Goal: Transaction & Acquisition: Purchase product/service

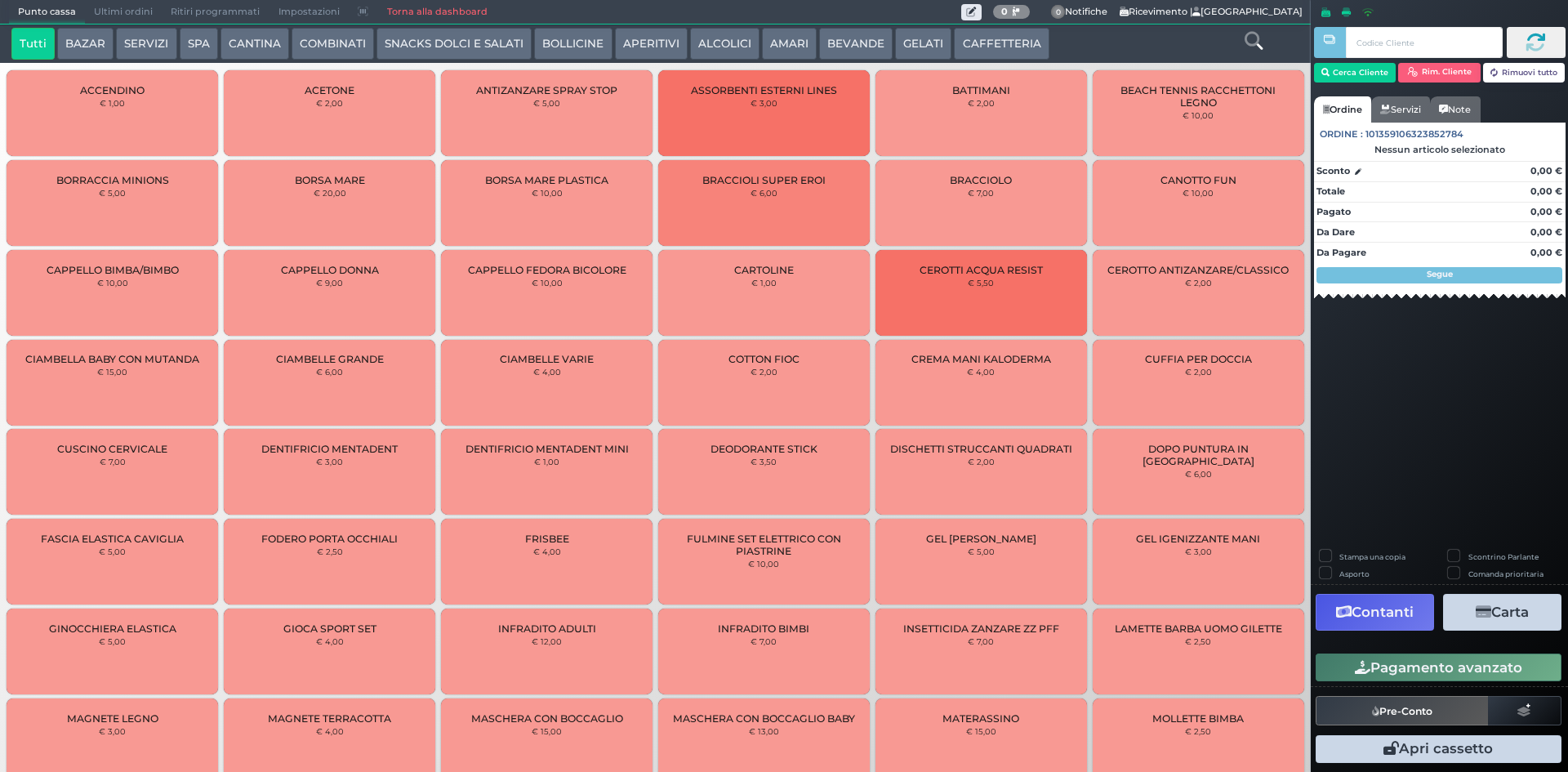
click at [1005, 36] on button "CAFFETTERIA" at bounding box center [1002, 44] width 95 height 33
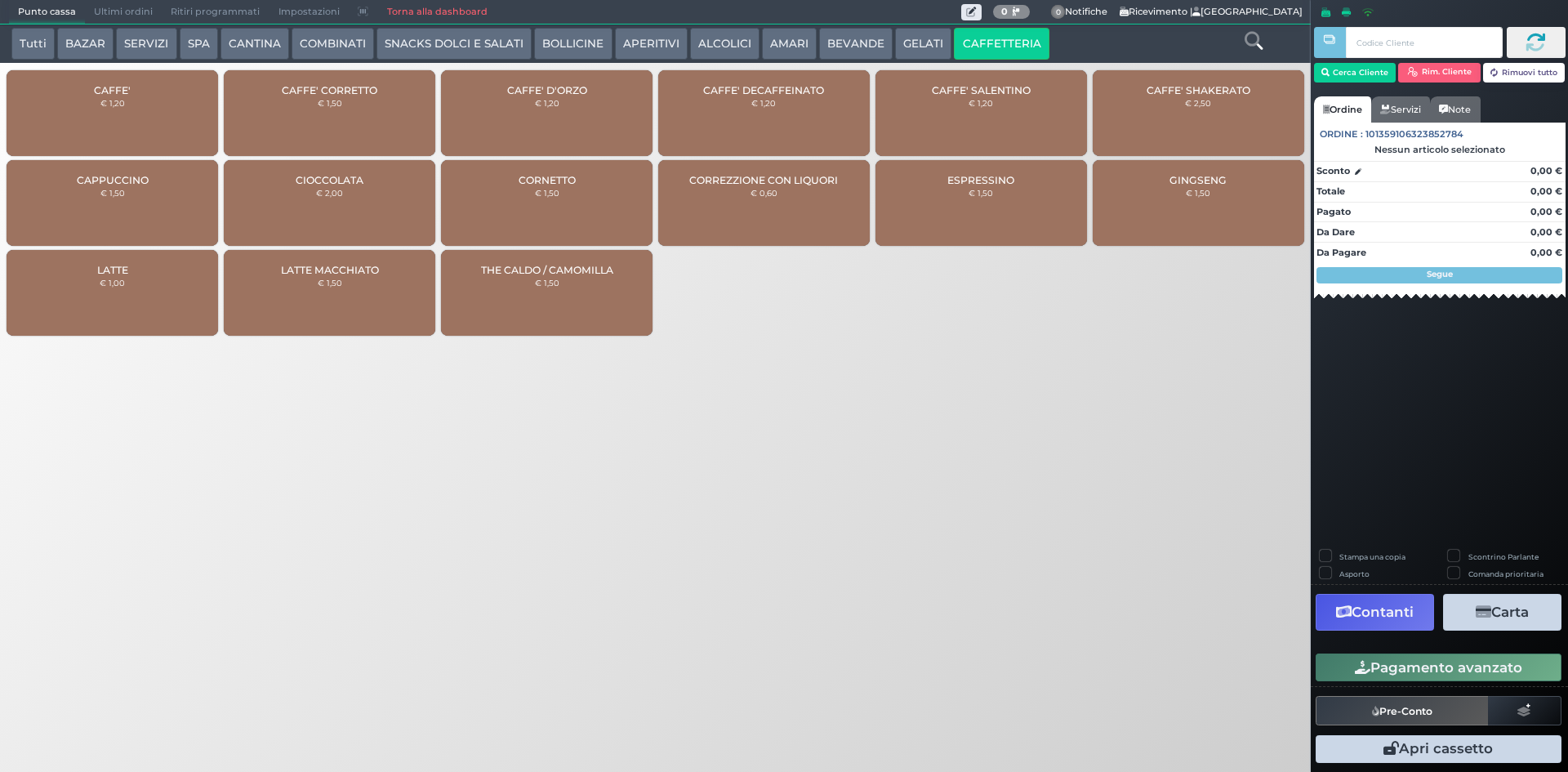
click at [841, 35] on button "BEVANDE" at bounding box center [856, 44] width 74 height 33
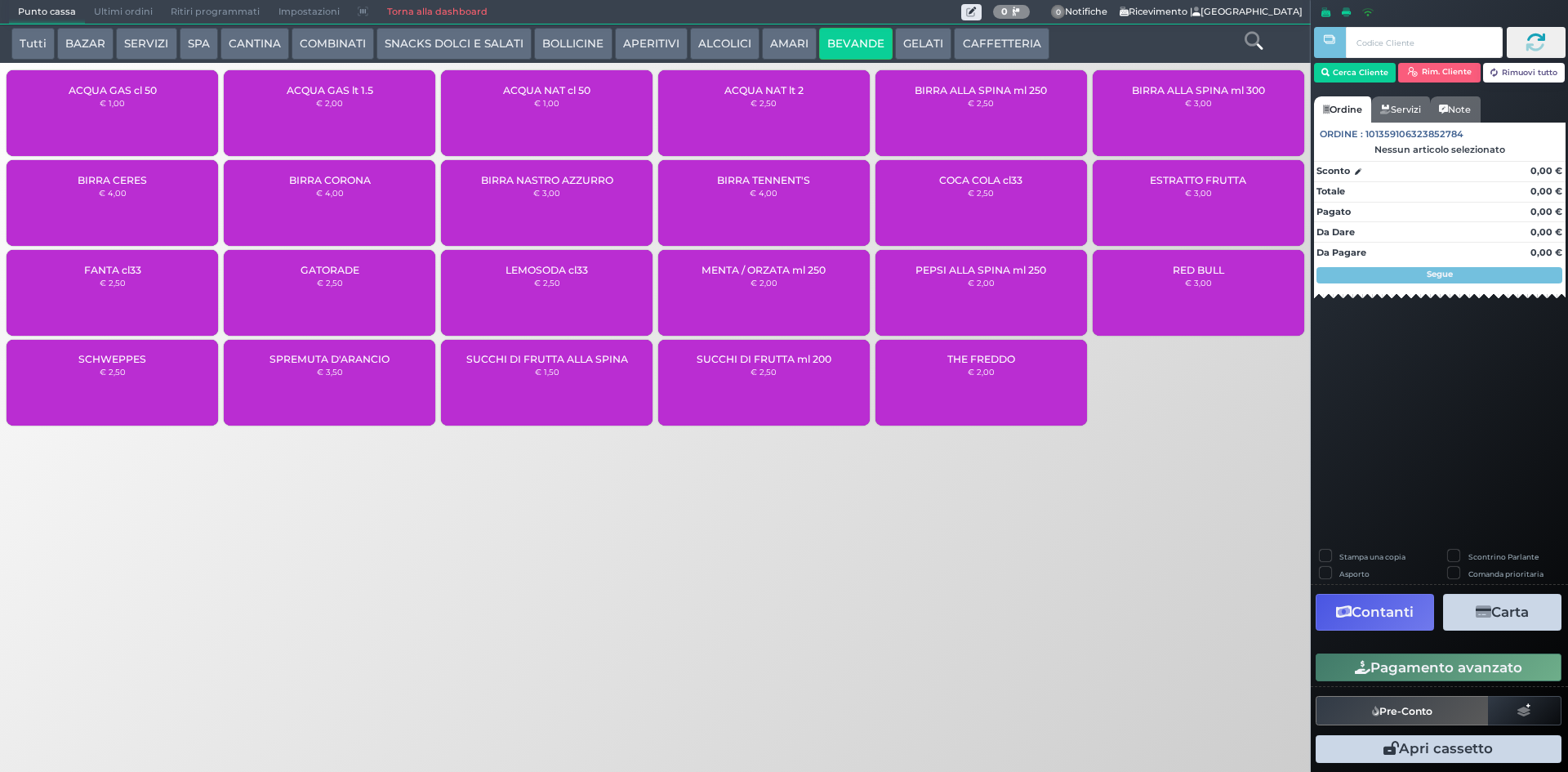
click at [608, 103] on div "ACQUA NAT cl 50 € 1,00" at bounding box center [546, 113] width 211 height 86
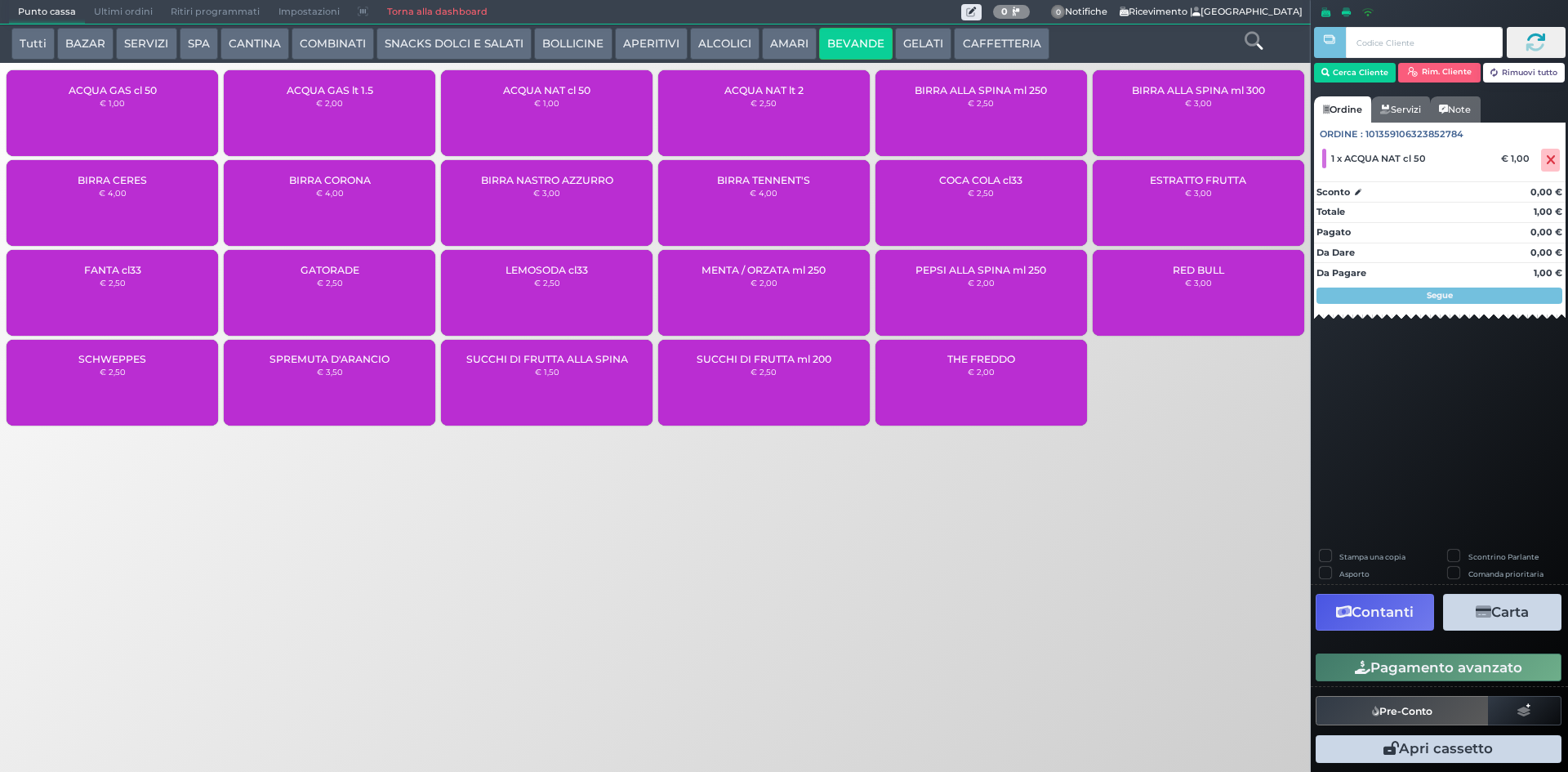
click at [1437, 667] on button "Pagamento avanzato" at bounding box center [1439, 666] width 246 height 27
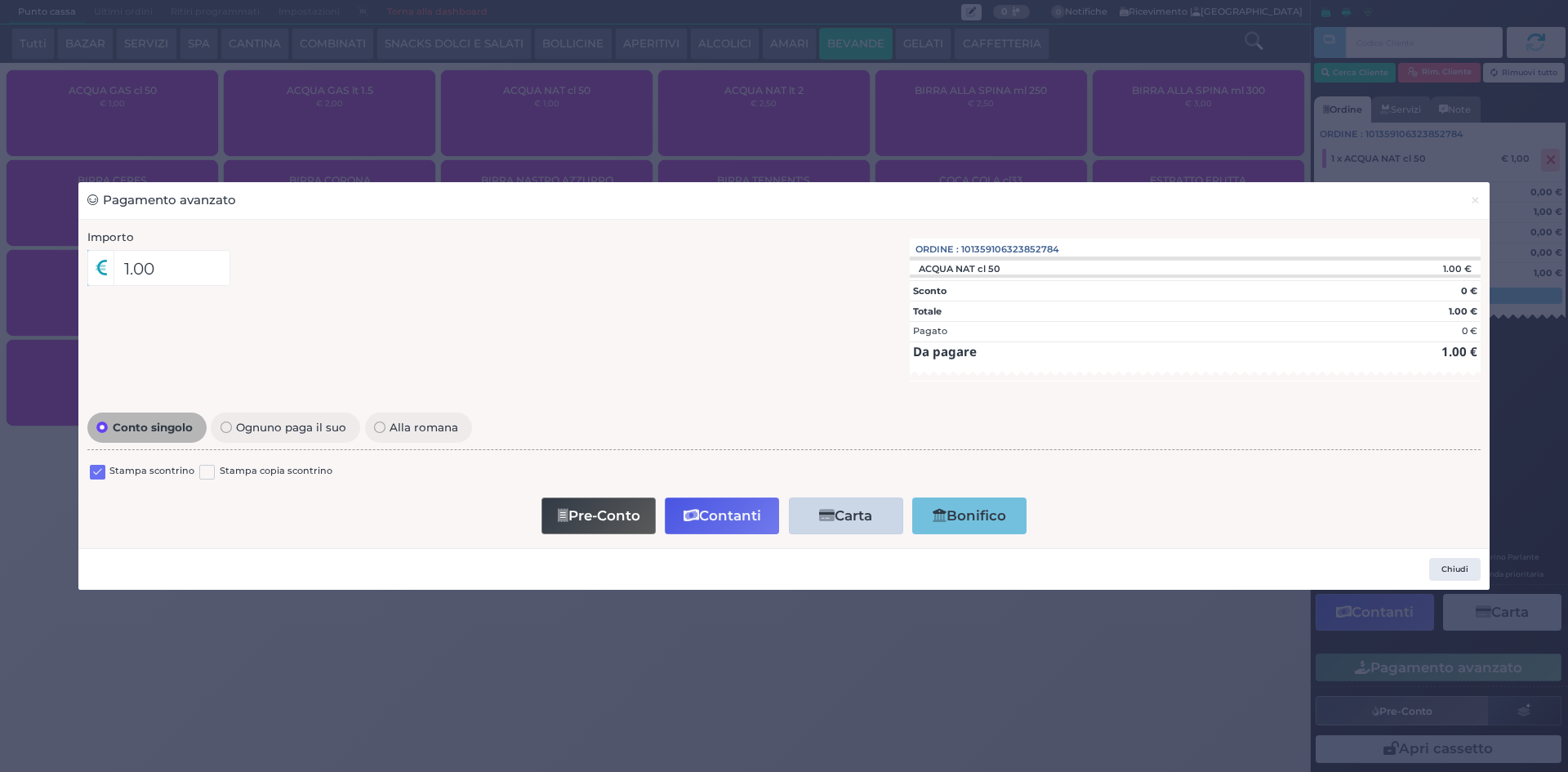
click at [87, 475] on div "Stampa scontrino Stampa copia scontrino" at bounding box center [784, 474] width 1393 height 38
click at [96, 474] on label at bounding box center [97, 472] width 15 height 15
click at [0, 0] on input "checkbox" at bounding box center [0, 0] width 0 height 0
click at [725, 519] on button "Contanti" at bounding box center [722, 515] width 115 height 36
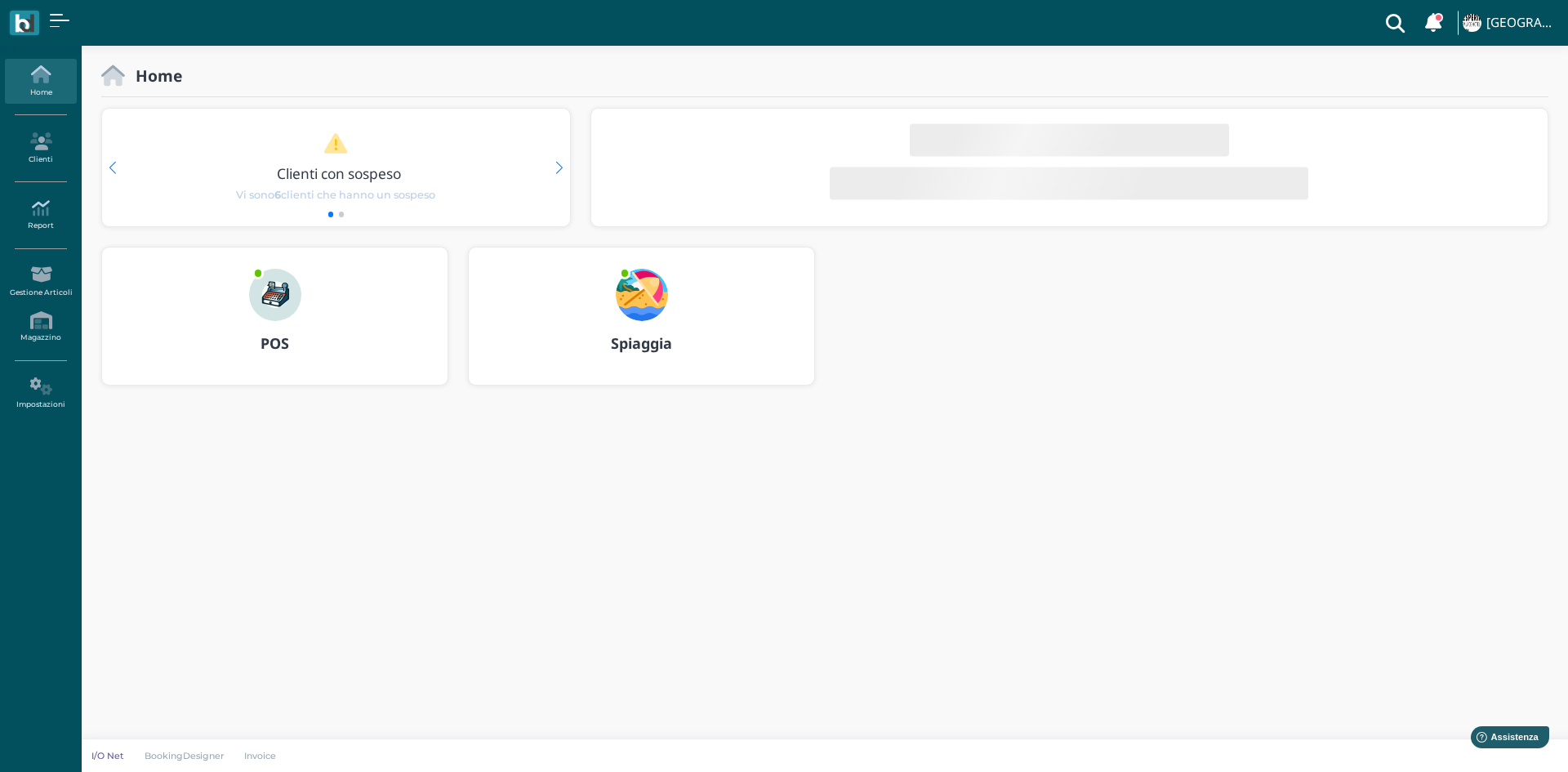
click at [58, 206] on icon at bounding box center [40, 208] width 71 height 18
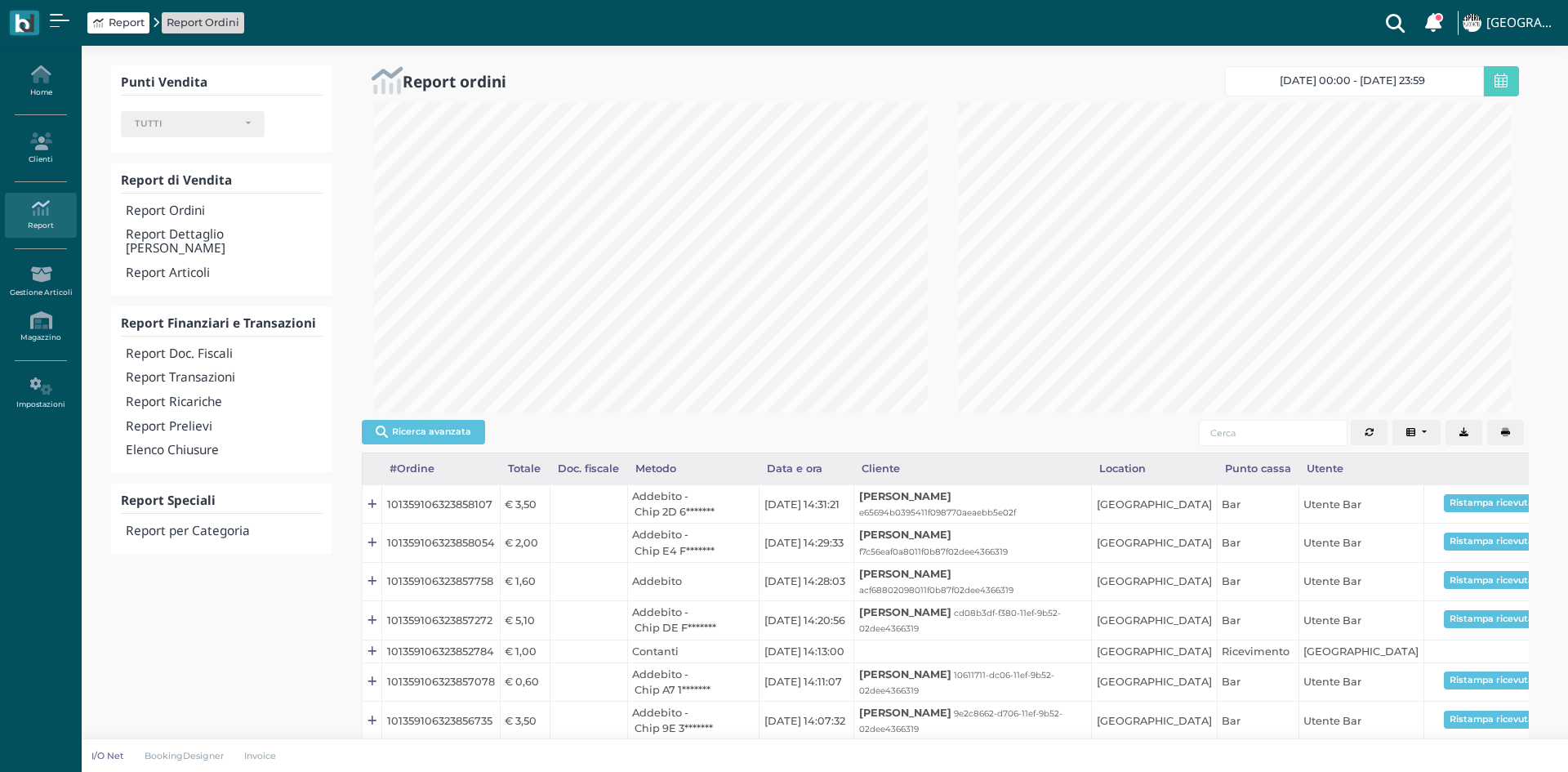
select select
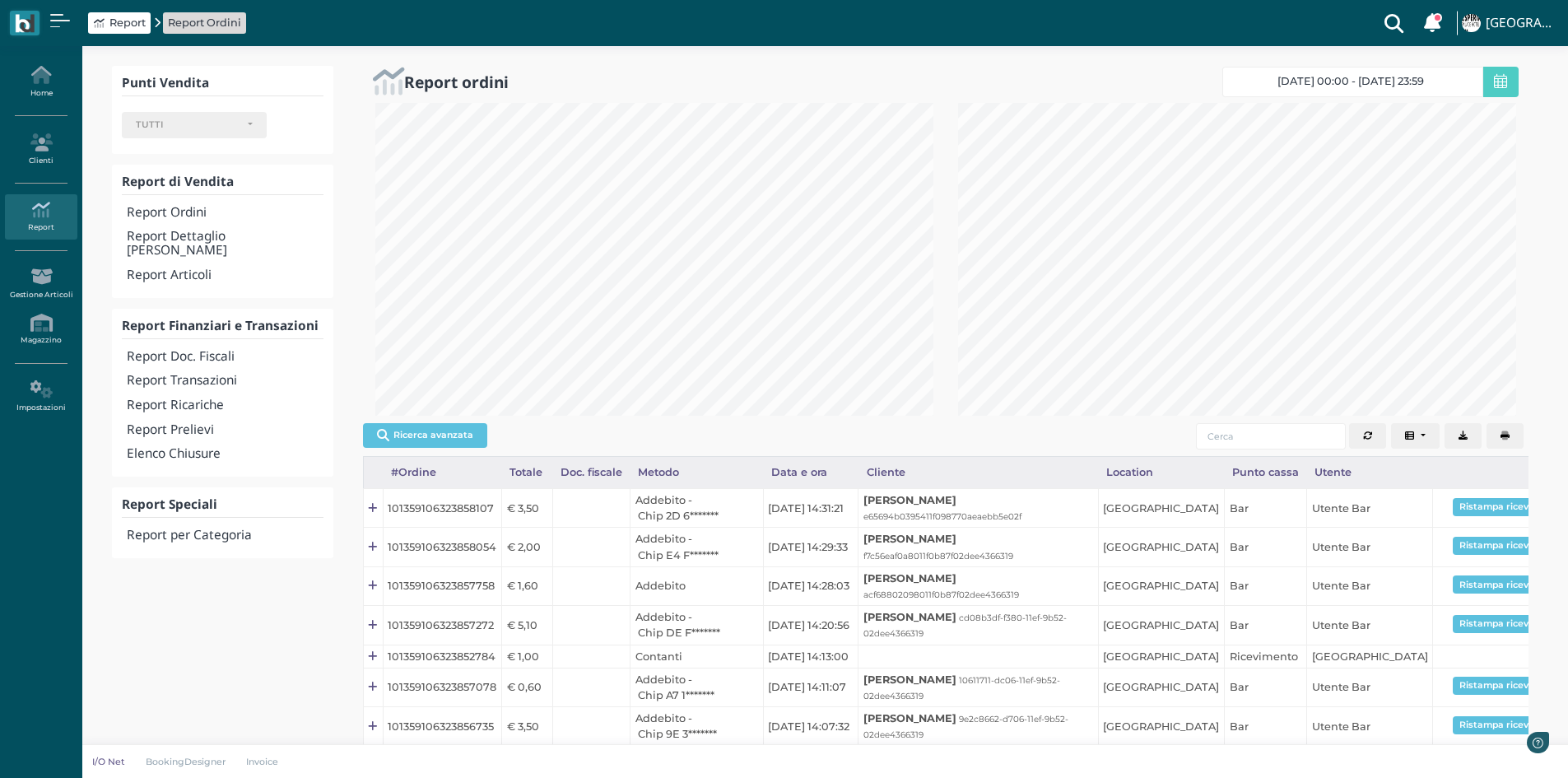
scroll to position [313, 583]
click at [223, 373] on h4 "Report Transazioni" at bounding box center [224, 380] width 195 height 14
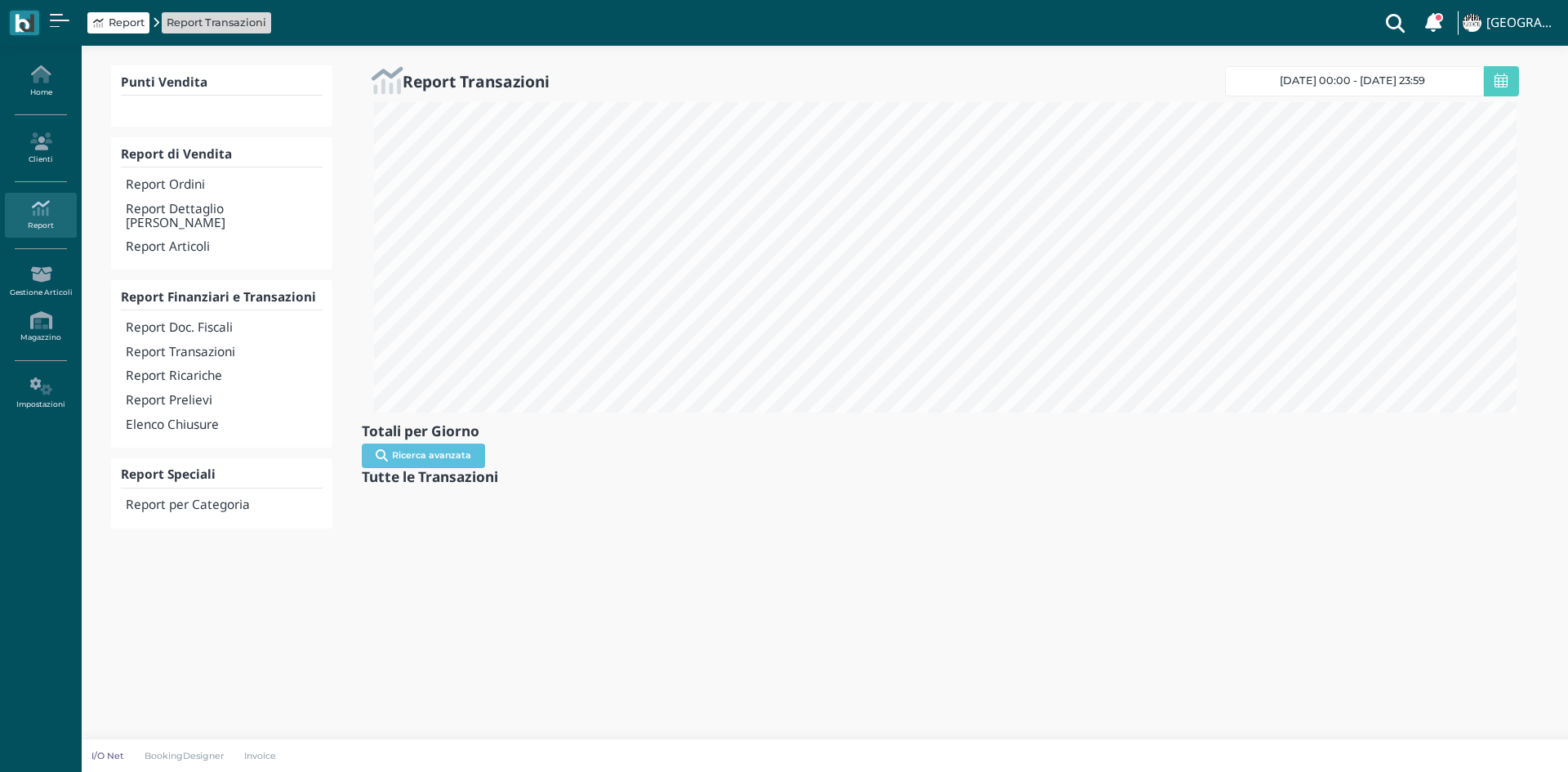
select select
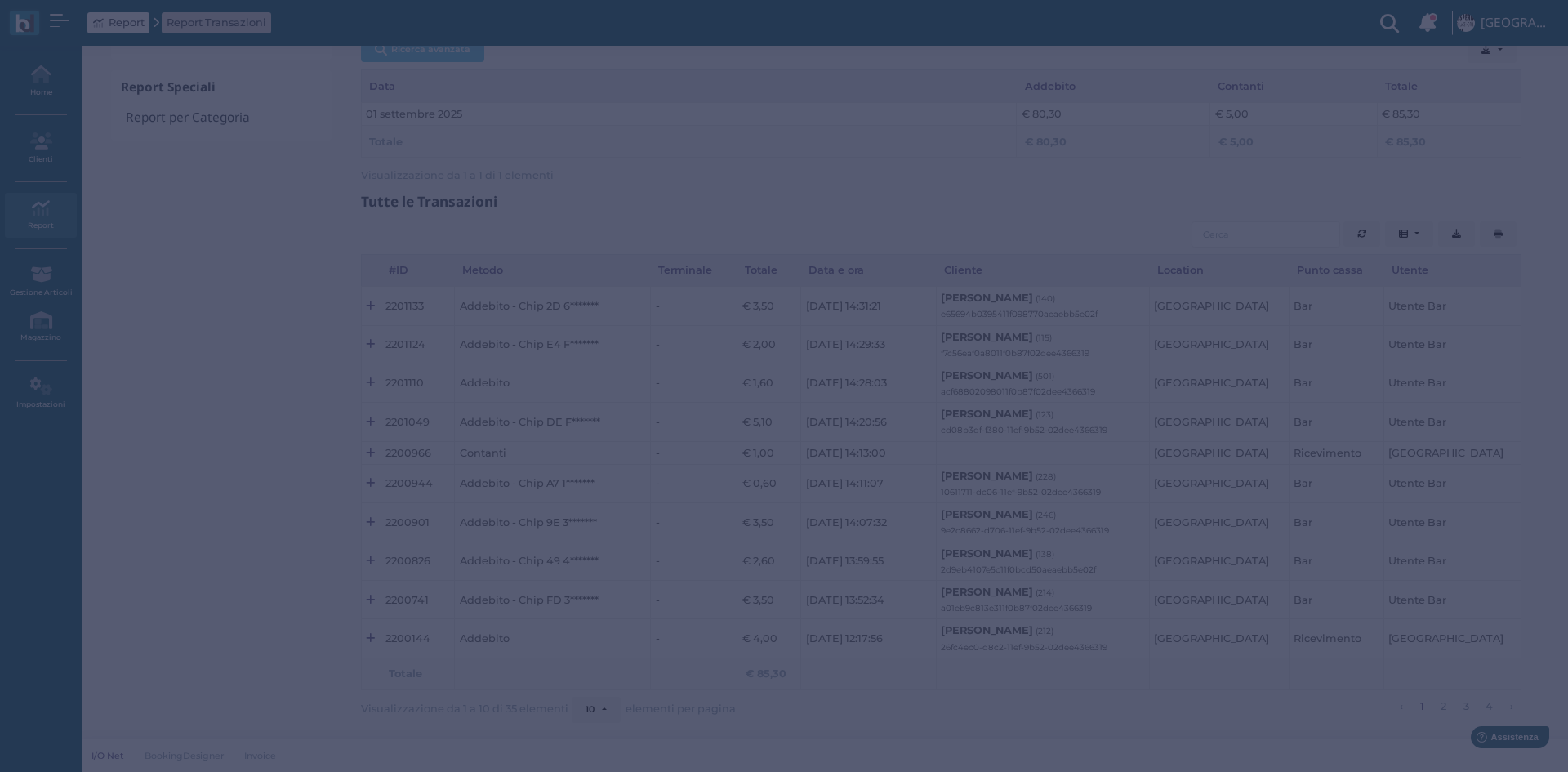
scroll to position [816163, 815485]
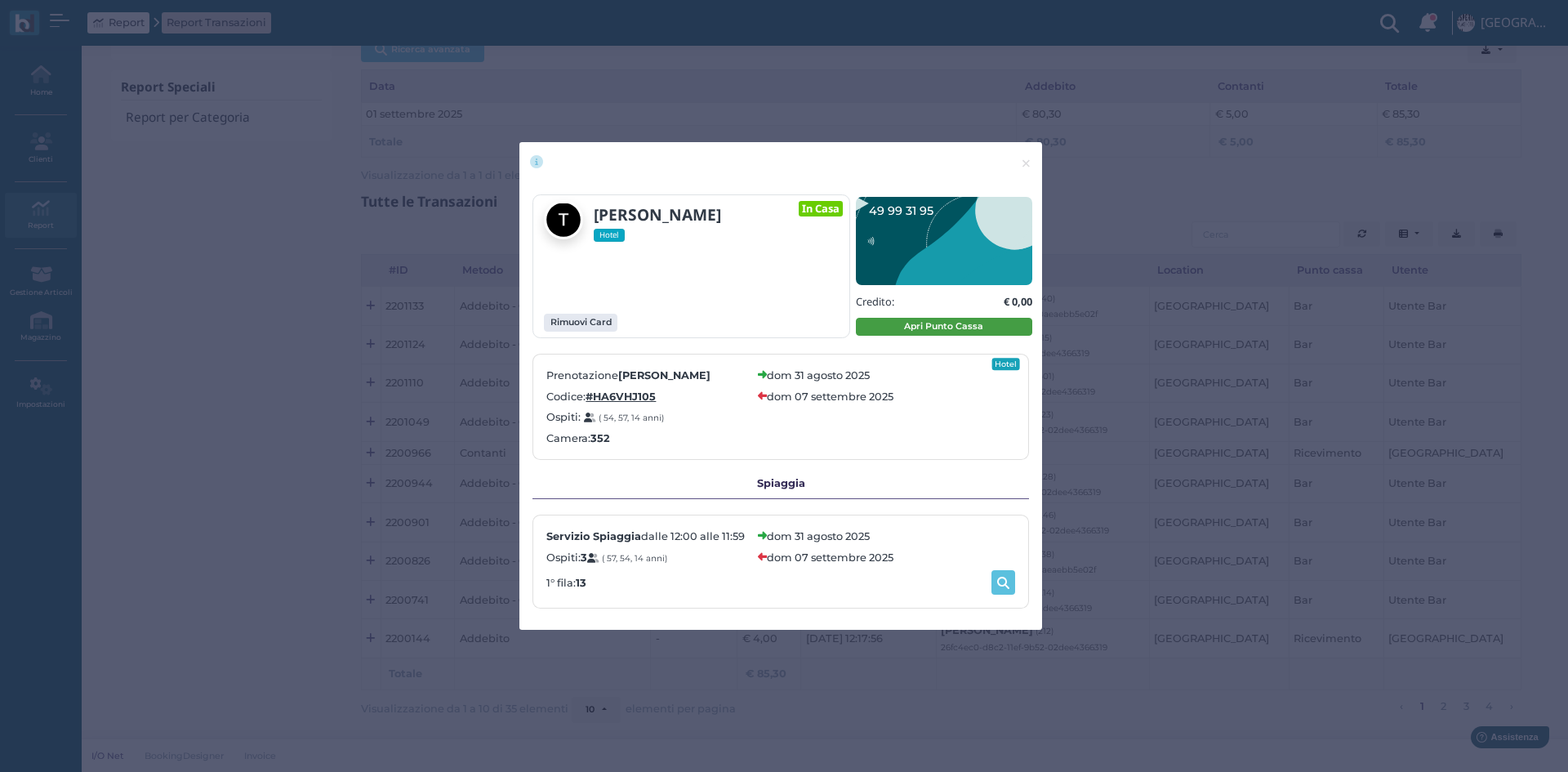
click at [972, 323] on button "Apri Punto Cassa" at bounding box center [944, 327] width 177 height 18
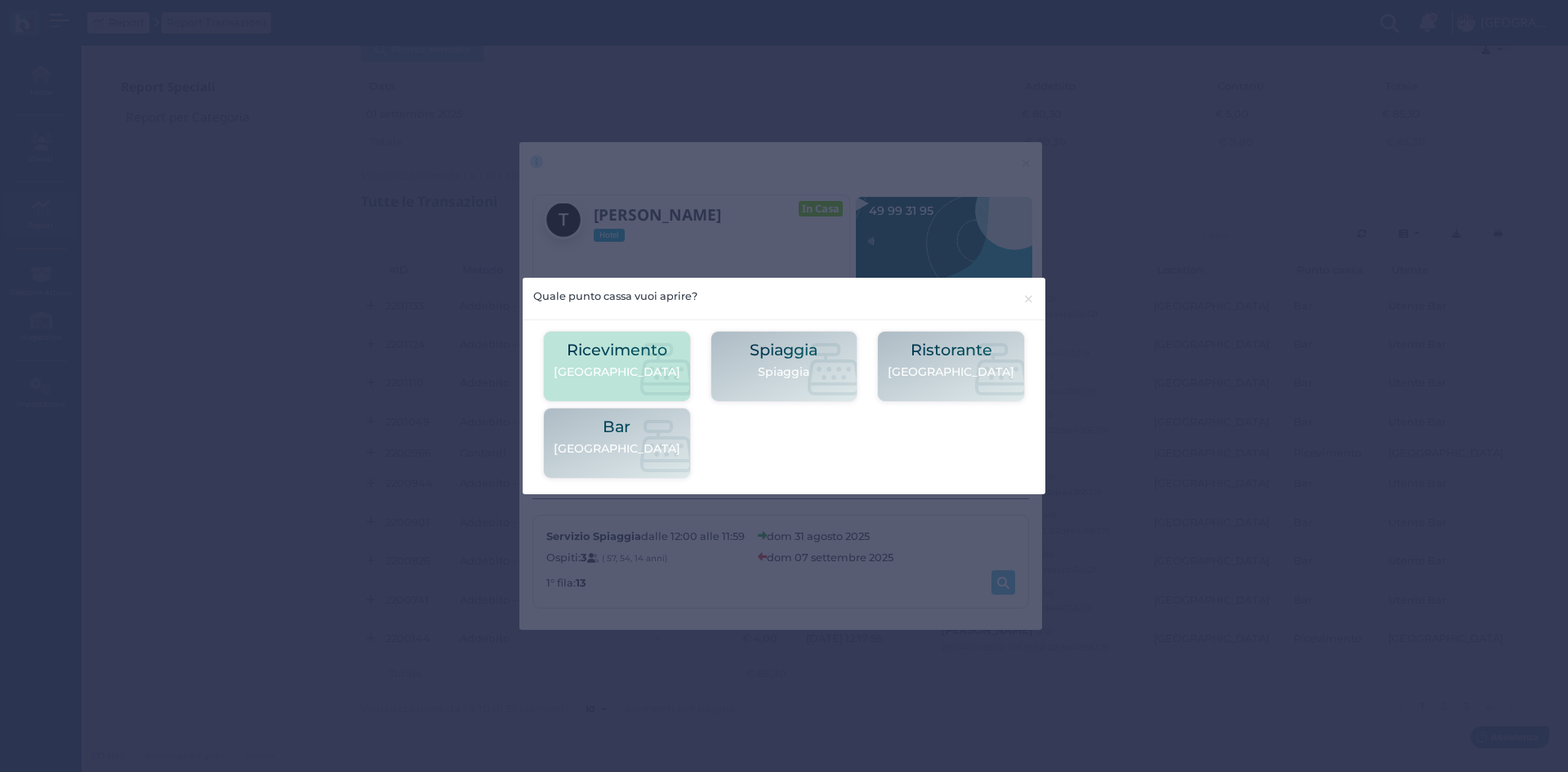
click at [656, 355] on h2 "Ricevimento" at bounding box center [616, 350] width 127 height 17
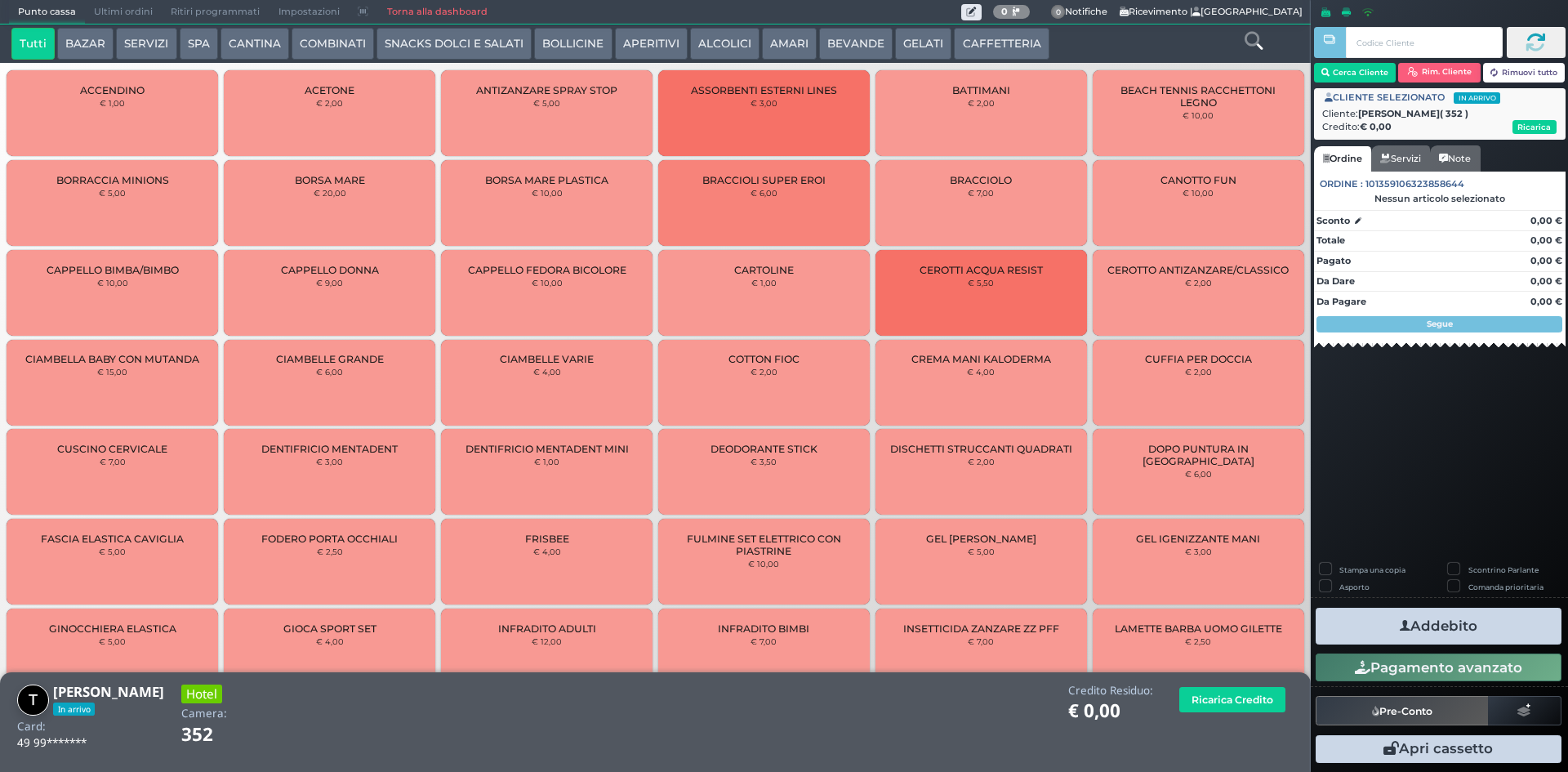
click at [157, 35] on button "SERVIZI" at bounding box center [146, 44] width 60 height 33
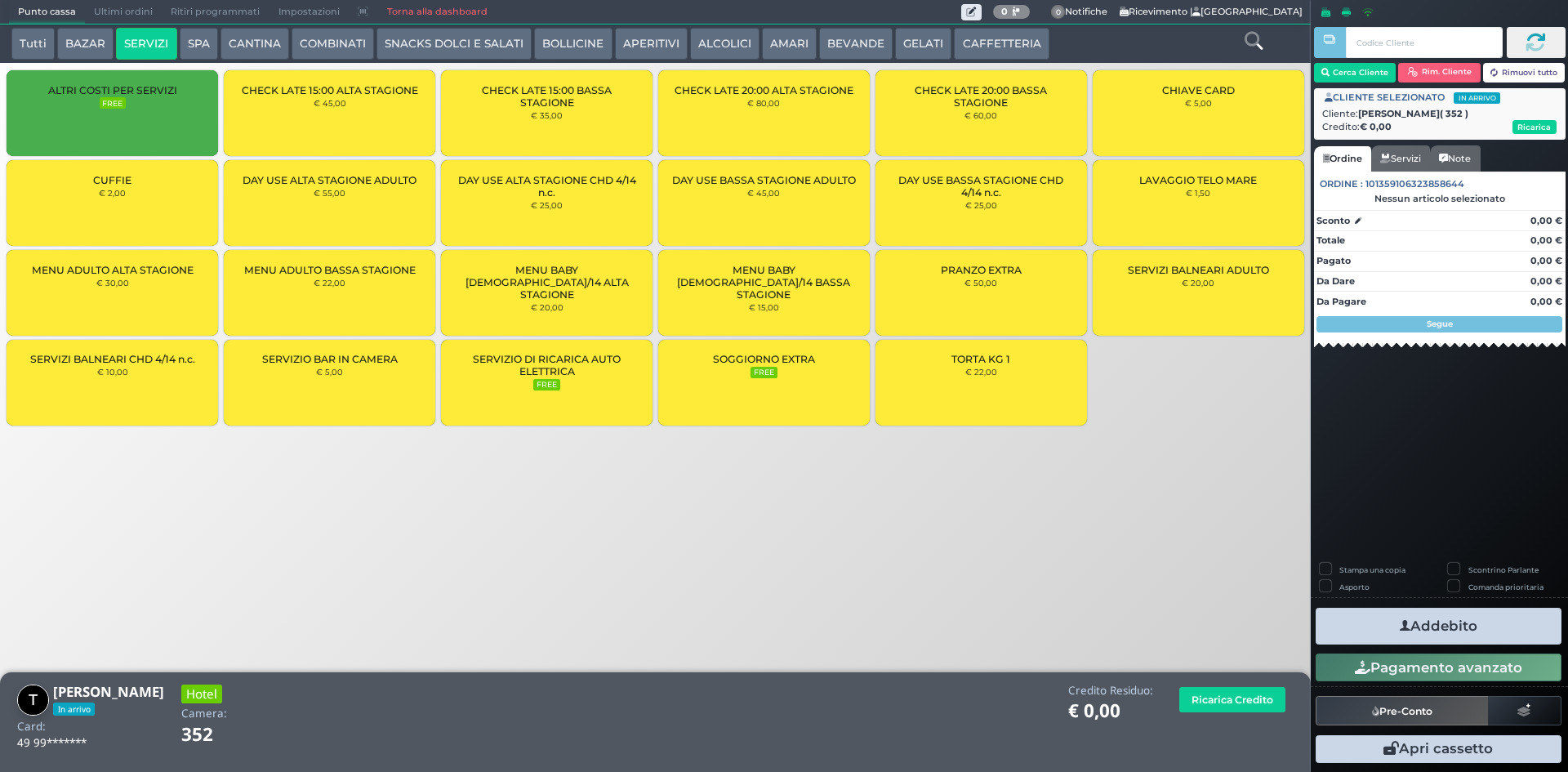
click at [67, 206] on div "CUFFIE € 2,00" at bounding box center [112, 203] width 211 height 86
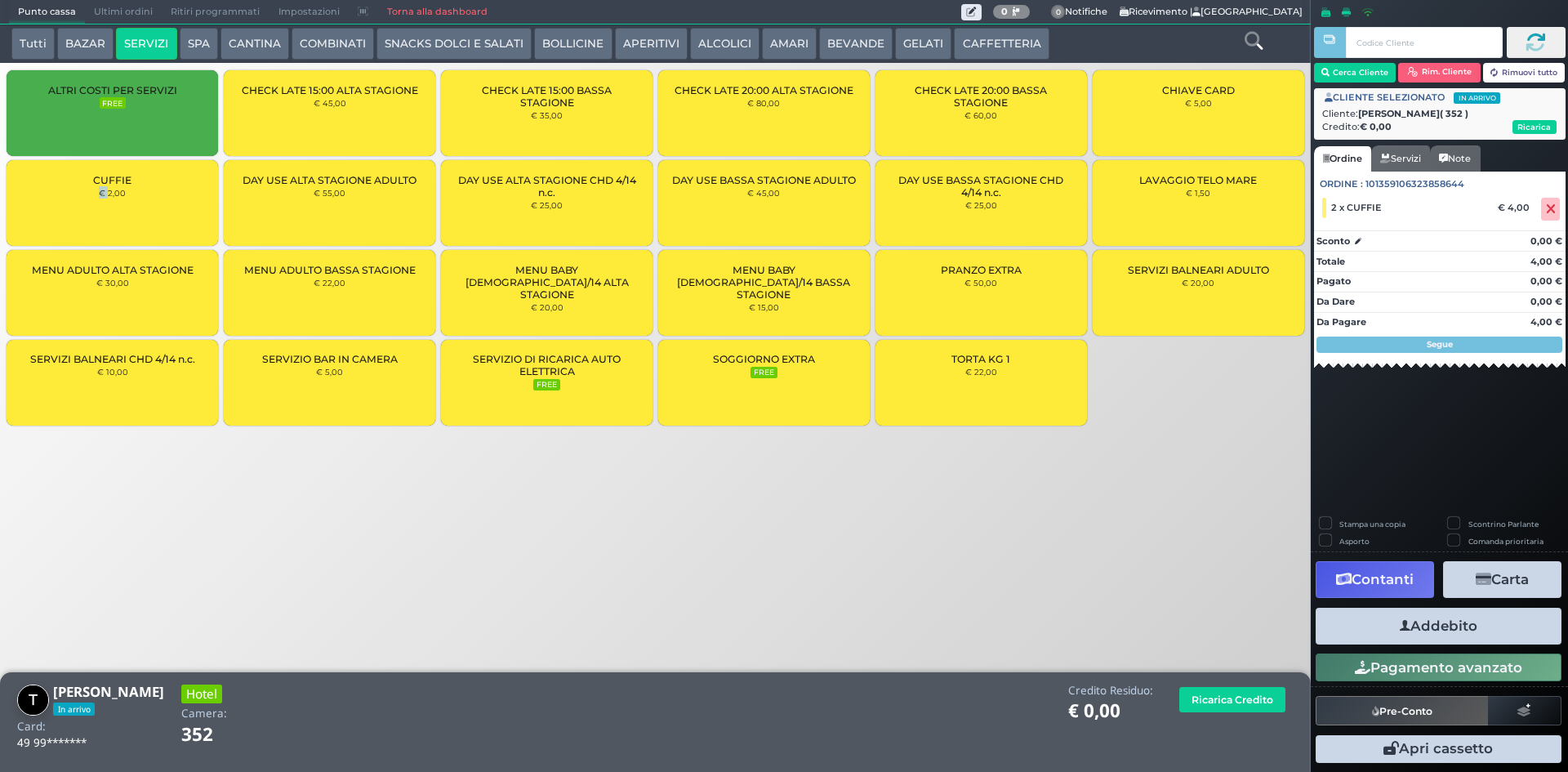
click at [1495, 627] on button "Addebito" at bounding box center [1439, 625] width 246 height 36
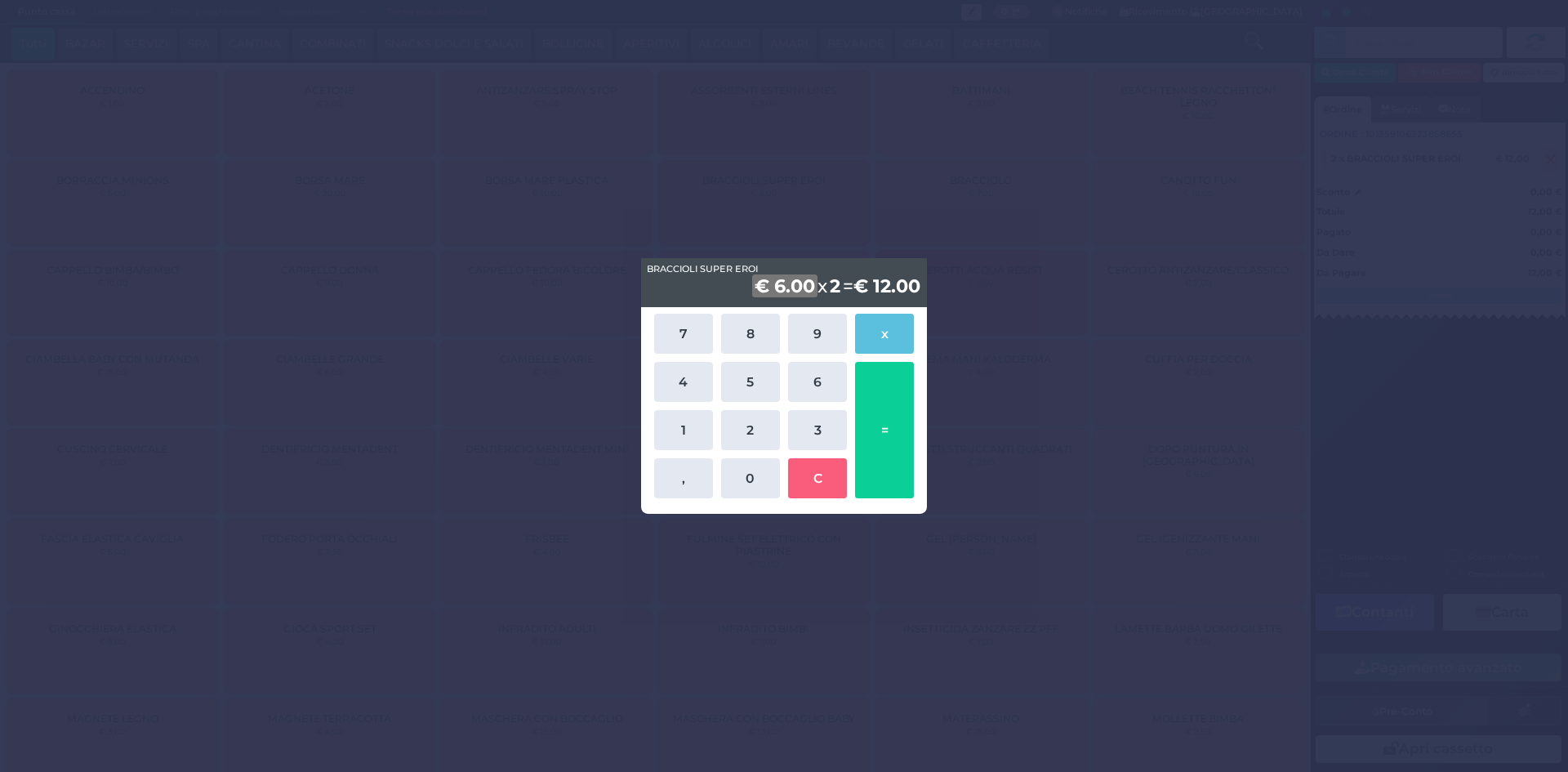
drag, startPoint x: 921, startPoint y: 196, endPoint x: 914, endPoint y: 182, distance: 15.7
click at [921, 195] on div "BRACCIOLI SUPER EROI BRACCIOLI SUPER EROI € 6.00 x 2 = € 12.00 7 8 9 x 4 5 6 1 …" at bounding box center [784, 386] width 1568 height 772
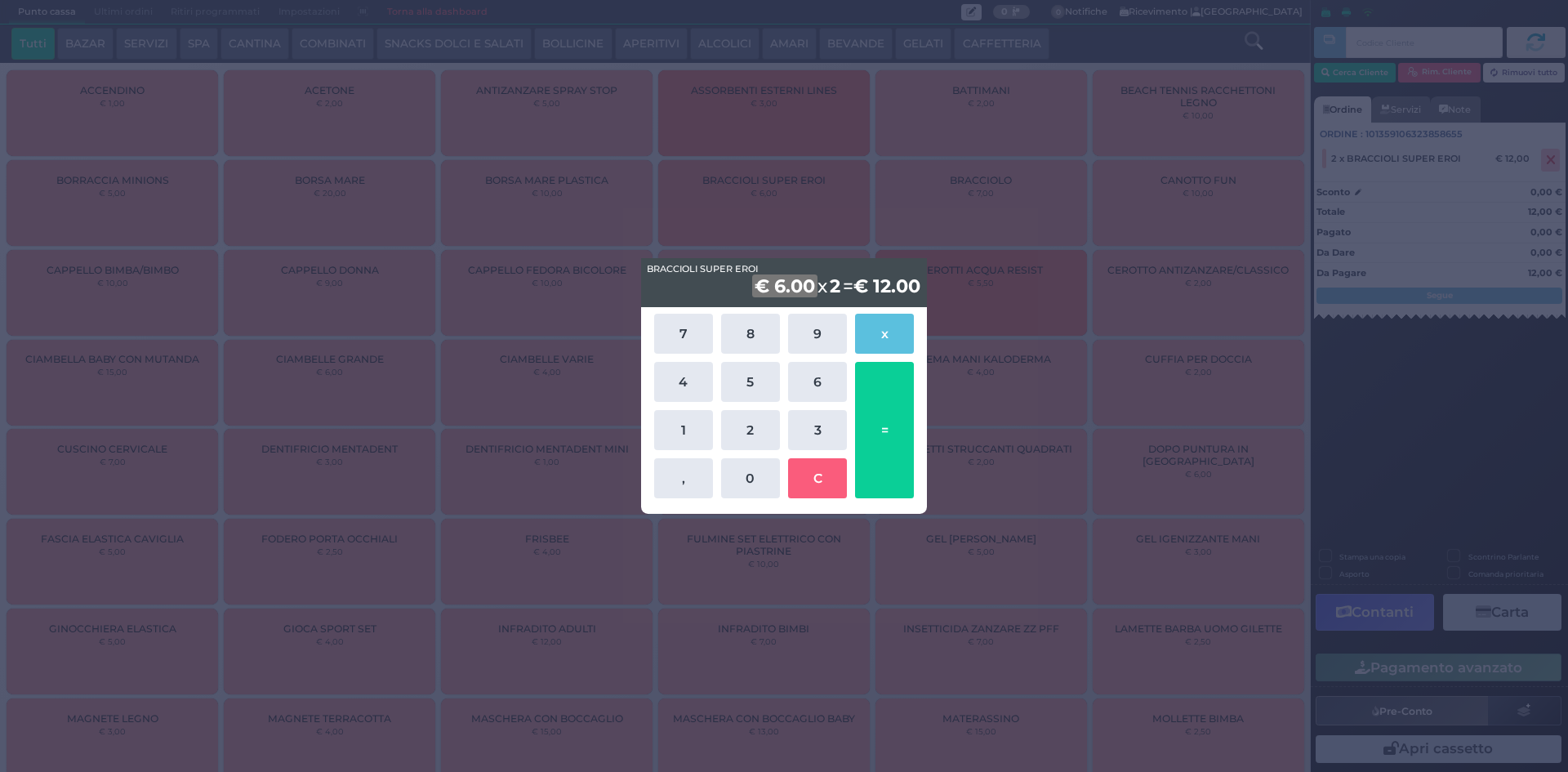
click at [884, 194] on div "BRACCIOLI SUPER EROI BRACCIOLI SUPER EROI € 6.00 x 2 = € 12.00 7 8 9 x 4 5 6 1 …" at bounding box center [784, 386] width 1568 height 772
click at [878, 326] on button "x" at bounding box center [884, 333] width 59 height 40
click at [872, 324] on button "x" at bounding box center [884, 333] width 59 height 40
click at [881, 324] on button "x" at bounding box center [884, 333] width 59 height 40
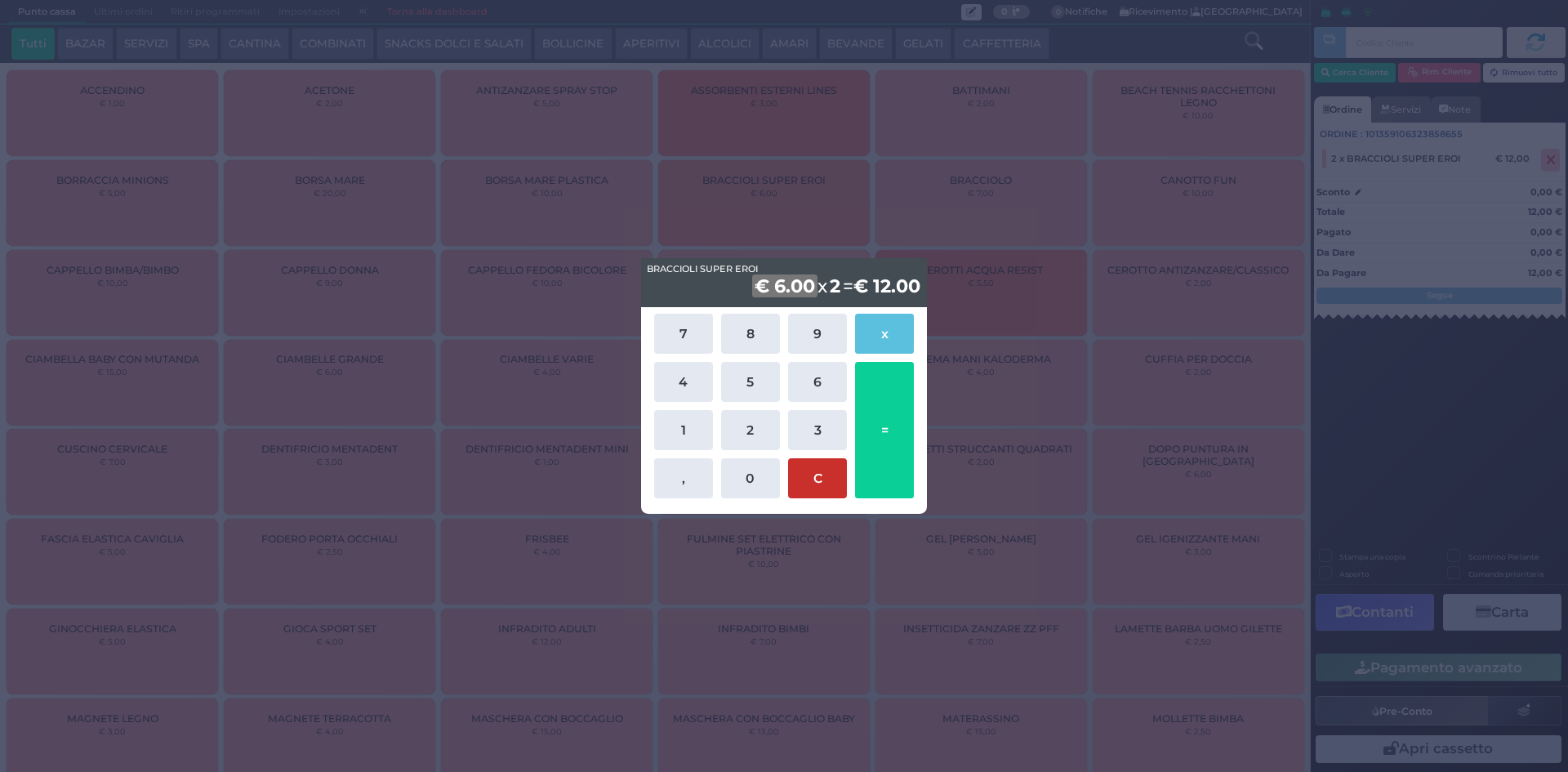
click at [809, 474] on button "C" at bounding box center [817, 478] width 59 height 40
click at [910, 229] on div "BRACCIOLI SUPER EROI BRACCIOLI SUPER EROI € 6.00 x 2 = € 12.00 7 8 9 x 4 5 6 1 …" at bounding box center [784, 386] width 1568 height 772
click at [1048, 120] on div "BRACCIOLI SUPER EROI BRACCIOLI SUPER EROI € 6.00 x 2 = € 12.00 7 8 9 x 4 5 6 1 …" at bounding box center [784, 386] width 1568 height 772
click at [1287, 130] on div "BRACCIOLI SUPER EROI BRACCIOLI SUPER EROI € 6.00 x 2 = € 12.00 7 8 9 x 4 5 6 1 …" at bounding box center [784, 386] width 1568 height 772
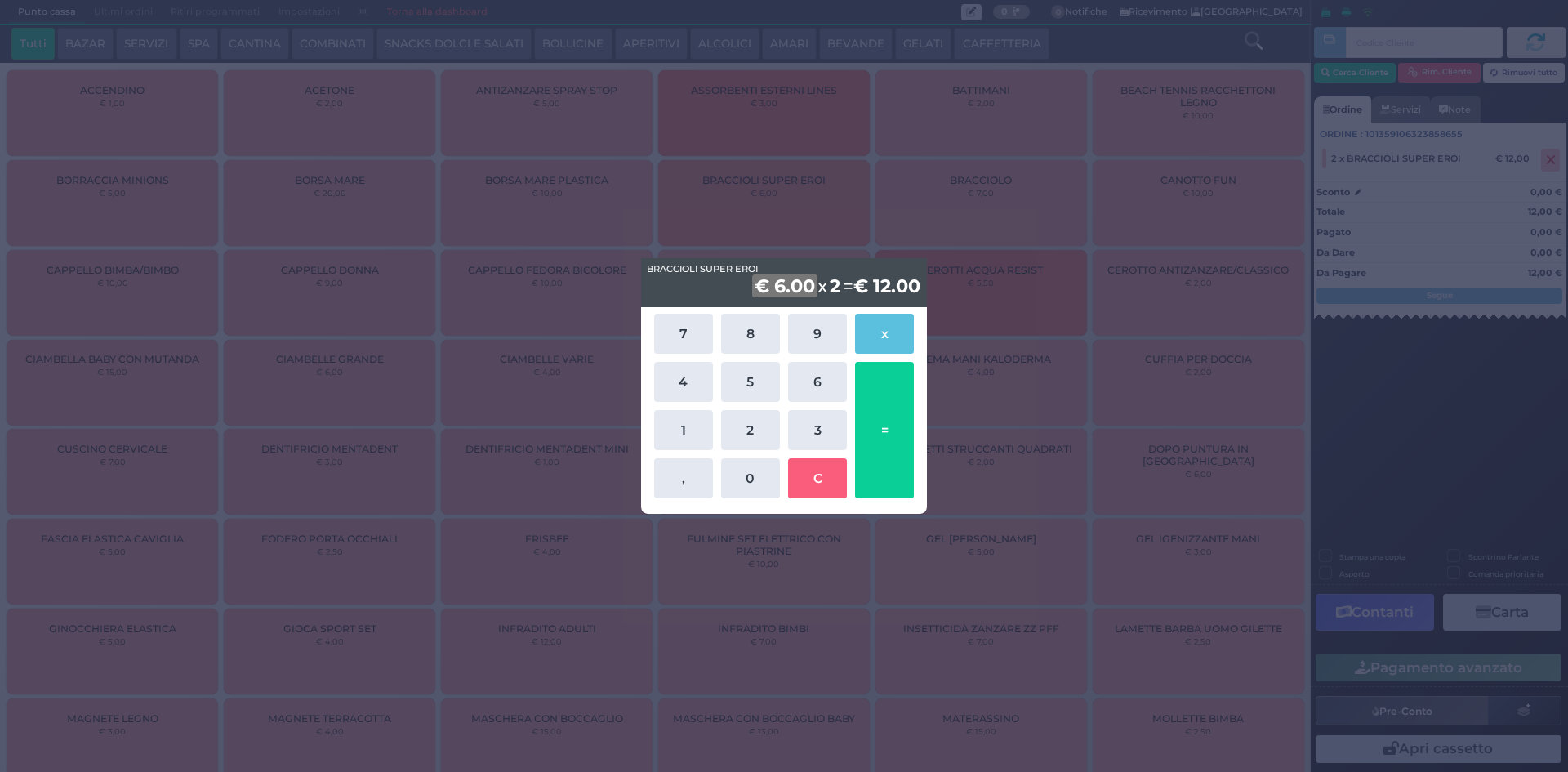
drag, startPoint x: 1198, startPoint y: 196, endPoint x: 1179, endPoint y: 208, distance: 22.5
drag, startPoint x: 1179, startPoint y: 208, endPoint x: 937, endPoint y: 418, distance: 320.4
click at [937, 418] on div "BRACCIOLI SUPER EROI BRACCIOLI SUPER EROI € 6.00 x 2 = € 12.00 7 8 9 x 4 5 6 1 …" at bounding box center [784, 386] width 1568 height 772
click at [965, 390] on div "BRACCIOLI SUPER EROI BRACCIOLI SUPER EROI € 6.00 x 2 = € 12.00 7 8 9 x 4 5 6 1 …" at bounding box center [784, 386] width 1568 height 772
click at [976, 311] on div "BRACCIOLI SUPER EROI BRACCIOLI SUPER EROI € 6.00 x 2 = € 12.00 7 8 9 x 4 5 6 1 …" at bounding box center [784, 386] width 1568 height 772
